Goal: Transaction & Acquisition: Book appointment/travel/reservation

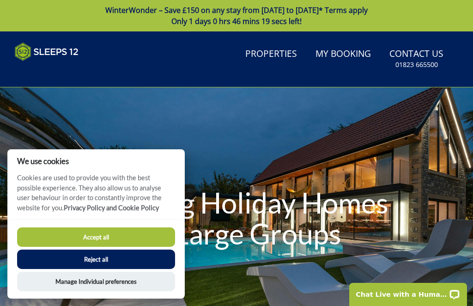
click at [157, 232] on button "Accept all" at bounding box center [96, 236] width 158 height 19
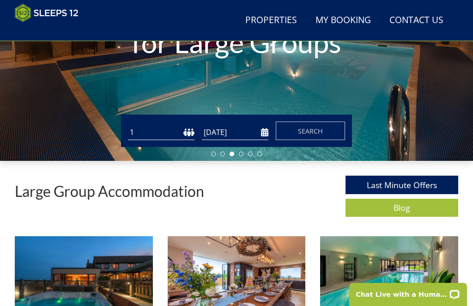
scroll to position [175, 0]
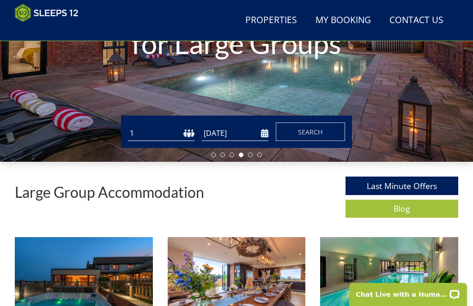
click at [312, 127] on span "Search" at bounding box center [310, 131] width 25 height 9
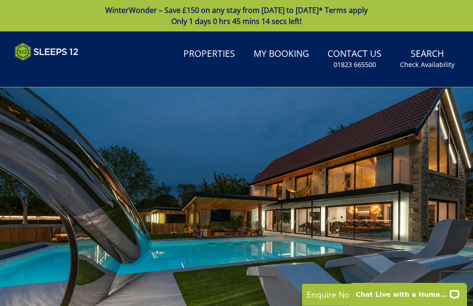
click at [436, 61] on small "Check Availability" at bounding box center [427, 64] width 54 height 9
click at [431, 64] on small "Check Availability" at bounding box center [427, 64] width 54 height 9
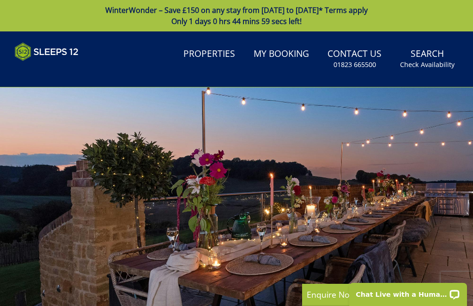
click at [288, 54] on link "My Booking" at bounding box center [281, 54] width 63 height 21
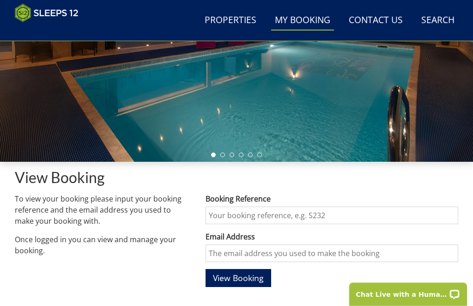
scroll to position [175, 0]
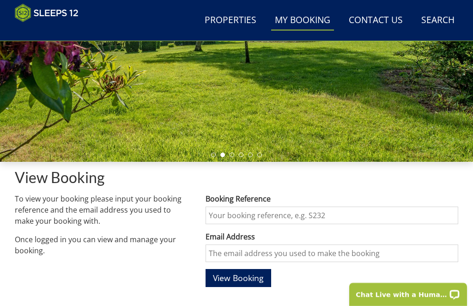
click at [316, 212] on input "Booking Reference" at bounding box center [332, 215] width 253 height 18
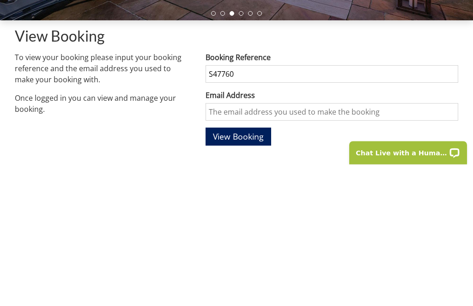
type input "S47760"
click at [305, 245] on input "Email Address" at bounding box center [332, 254] width 253 height 18
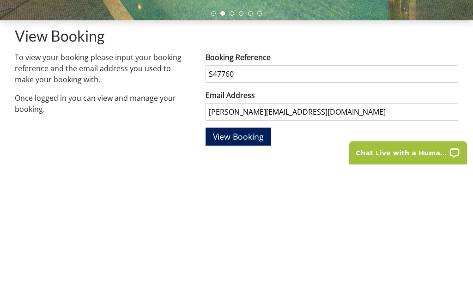
type input "wingate@btinternet.com"
click at [262, 272] on span "View Booking" at bounding box center [238, 277] width 51 height 11
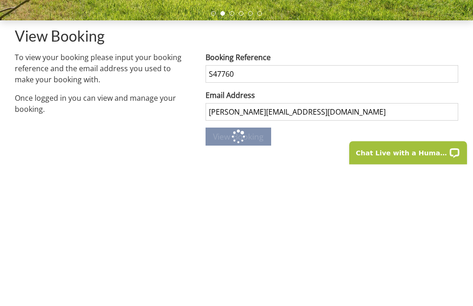
scroll to position [317, 0]
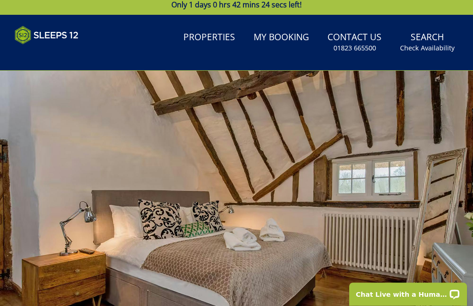
scroll to position [17, 0]
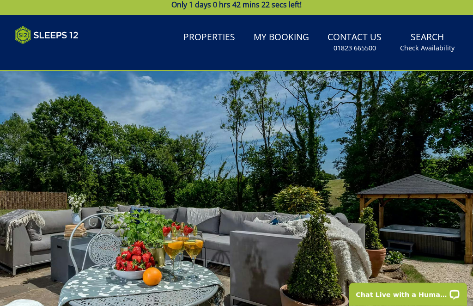
click at [454, 192] on div at bounding box center [236, 203] width 473 height 265
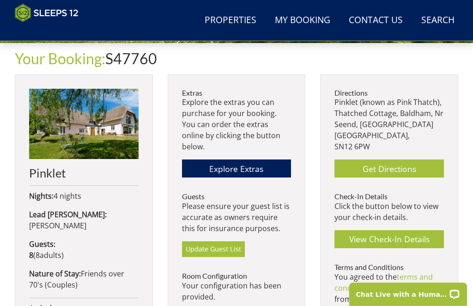
scroll to position [294, 0]
click at [90, 122] on img at bounding box center [83, 124] width 109 height 70
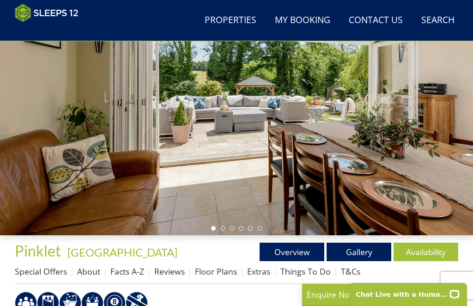
click at [291, 259] on link "Overview" at bounding box center [292, 251] width 65 height 18
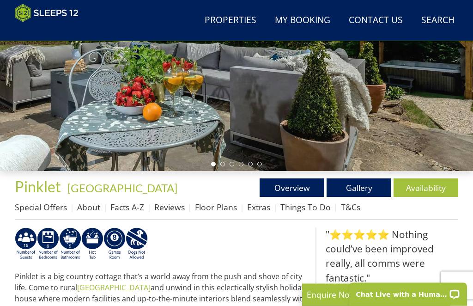
scroll to position [166, 0]
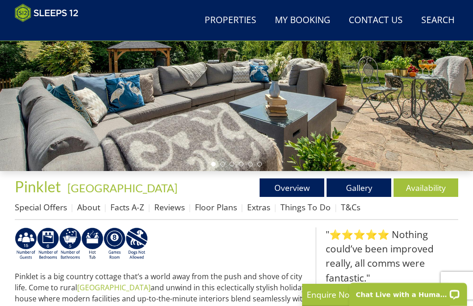
click at [369, 191] on link "Gallery" at bounding box center [359, 187] width 65 height 18
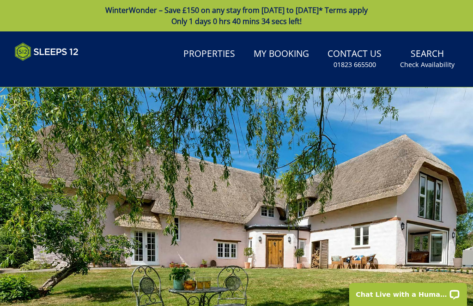
click at [453, 192] on div at bounding box center [236, 219] width 473 height 265
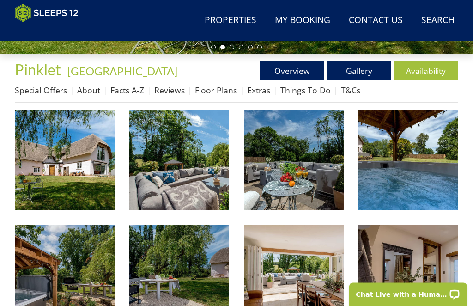
scroll to position [289, 0]
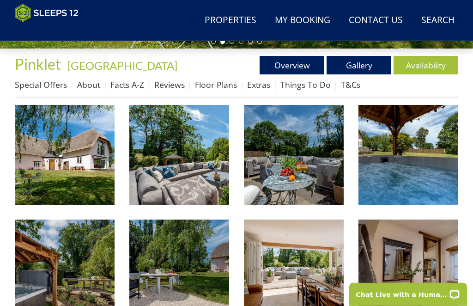
click at [84, 162] on img at bounding box center [65, 155] width 100 height 100
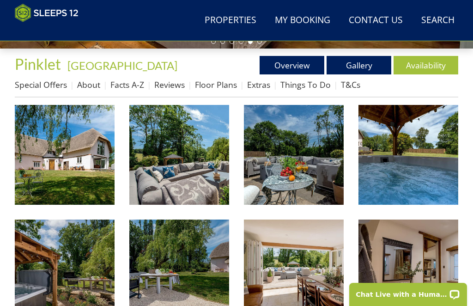
click at [223, 86] on link "Floor Plans" at bounding box center [216, 84] width 42 height 11
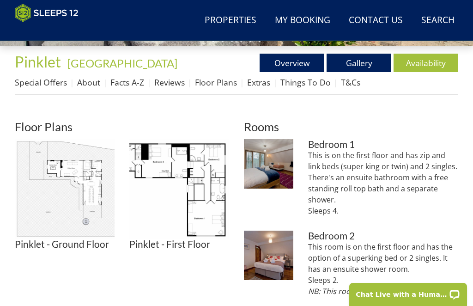
scroll to position [300, 0]
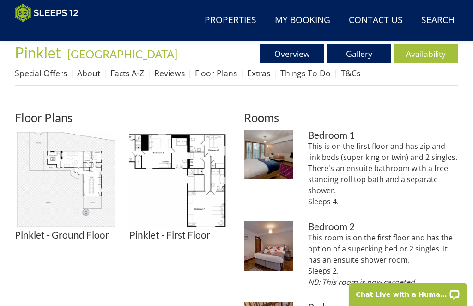
click at [86, 187] on img at bounding box center [65, 180] width 100 height 100
click at [213, 191] on img at bounding box center [179, 180] width 100 height 100
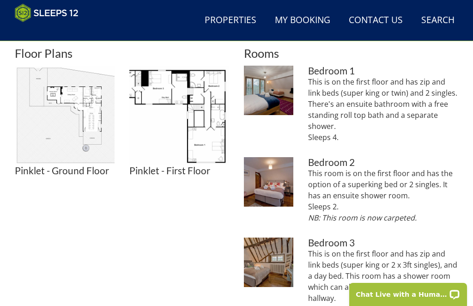
scroll to position [365, 0]
click at [79, 121] on img at bounding box center [65, 115] width 100 height 100
click at [211, 99] on img at bounding box center [179, 115] width 100 height 100
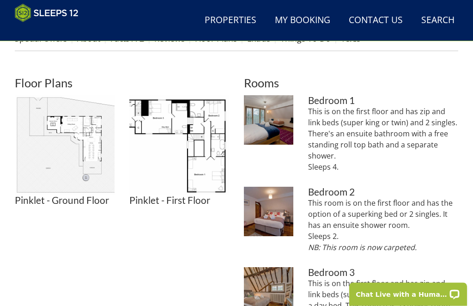
scroll to position [335, 0]
click at [91, 147] on img at bounding box center [65, 145] width 100 height 100
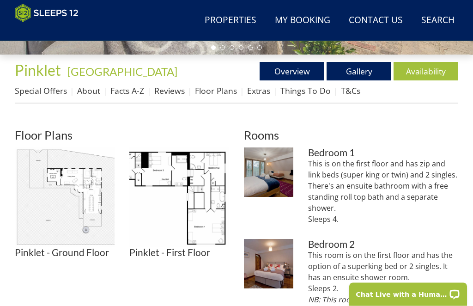
scroll to position [283, 0]
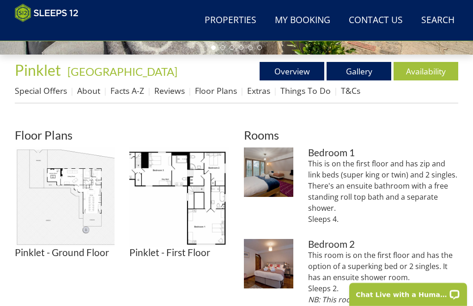
click at [201, 216] on img at bounding box center [179, 197] width 100 height 100
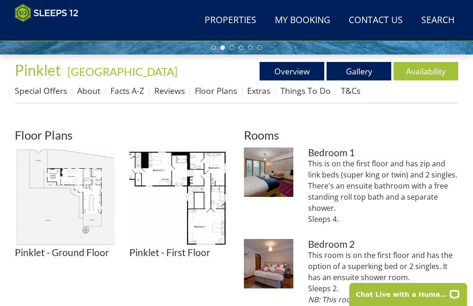
click at [202, 212] on img at bounding box center [179, 197] width 100 height 100
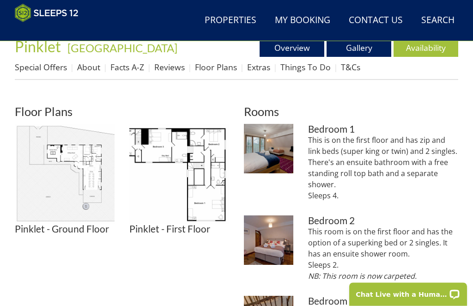
scroll to position [306, 0]
click at [204, 161] on img at bounding box center [179, 174] width 100 height 100
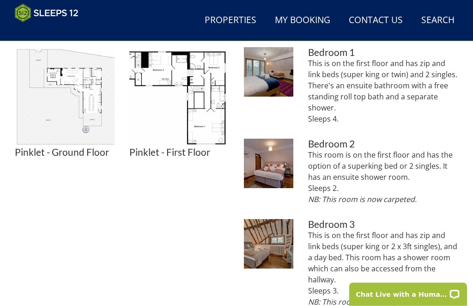
scroll to position [382, 0]
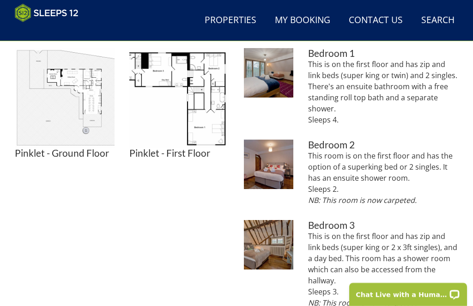
click at [206, 115] on img at bounding box center [179, 98] width 100 height 100
click at [208, 83] on img at bounding box center [179, 98] width 100 height 100
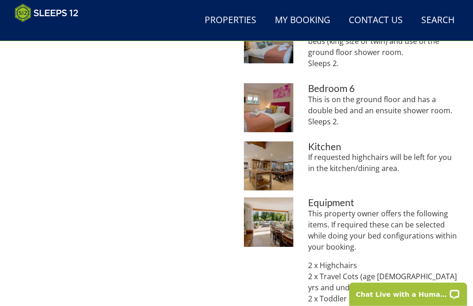
scroll to position [782, 0]
click at [272, 226] on img at bounding box center [268, 221] width 49 height 49
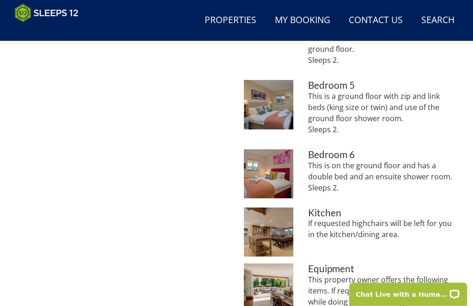
scroll to position [719, 0]
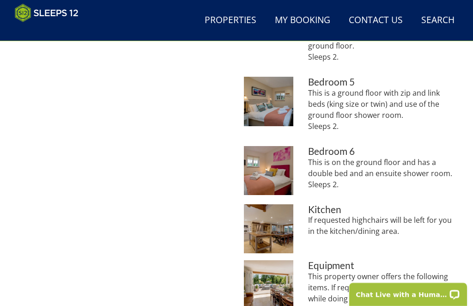
click at [268, 242] on img at bounding box center [268, 228] width 49 height 49
click at [276, 171] on img at bounding box center [268, 170] width 49 height 49
click at [272, 105] on img at bounding box center [268, 101] width 49 height 49
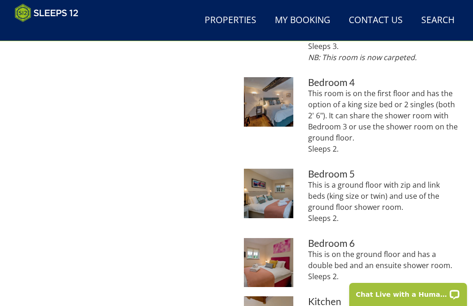
scroll to position [613, 0]
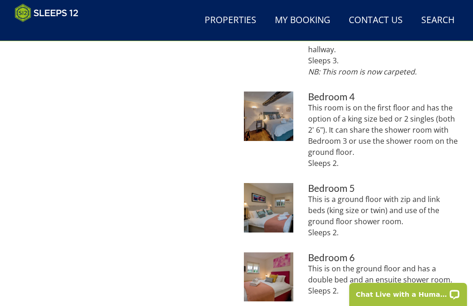
click at [272, 118] on img at bounding box center [268, 115] width 49 height 49
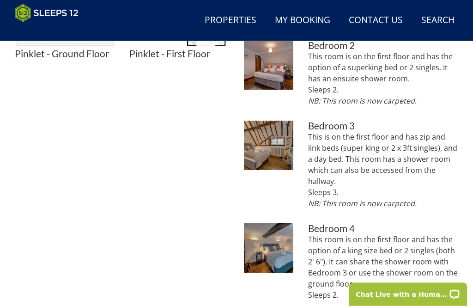
scroll to position [480, 0]
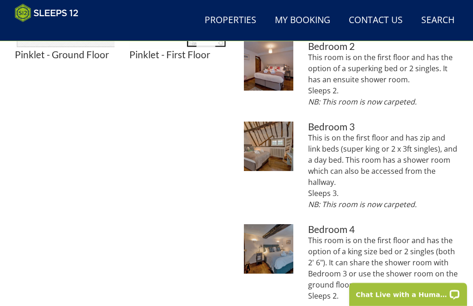
click at [272, 147] on img at bounding box center [268, 145] width 49 height 49
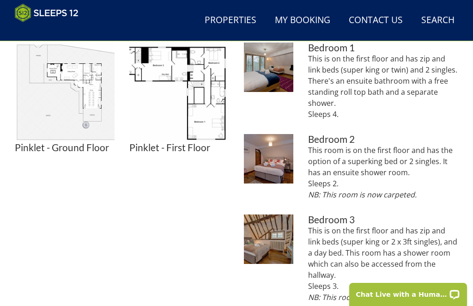
scroll to position [387, 0]
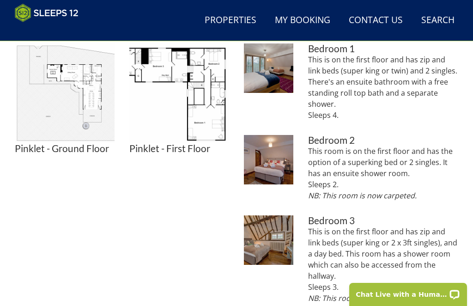
click at [271, 162] on img at bounding box center [268, 159] width 49 height 49
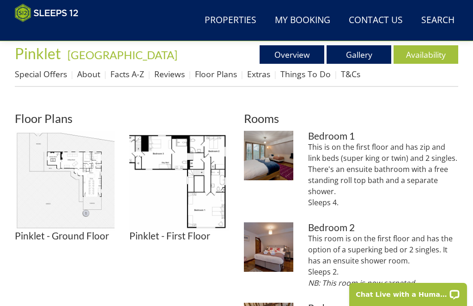
scroll to position [298, 0]
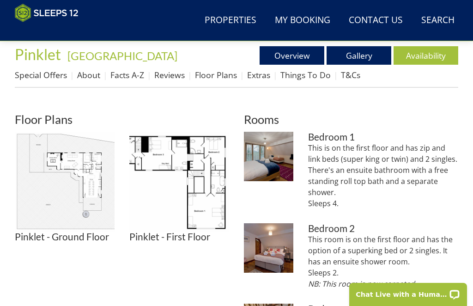
click at [274, 152] on img at bounding box center [268, 156] width 49 height 49
click at [359, 56] on link "Gallery" at bounding box center [359, 55] width 65 height 18
